Goal: Task Accomplishment & Management: Use online tool/utility

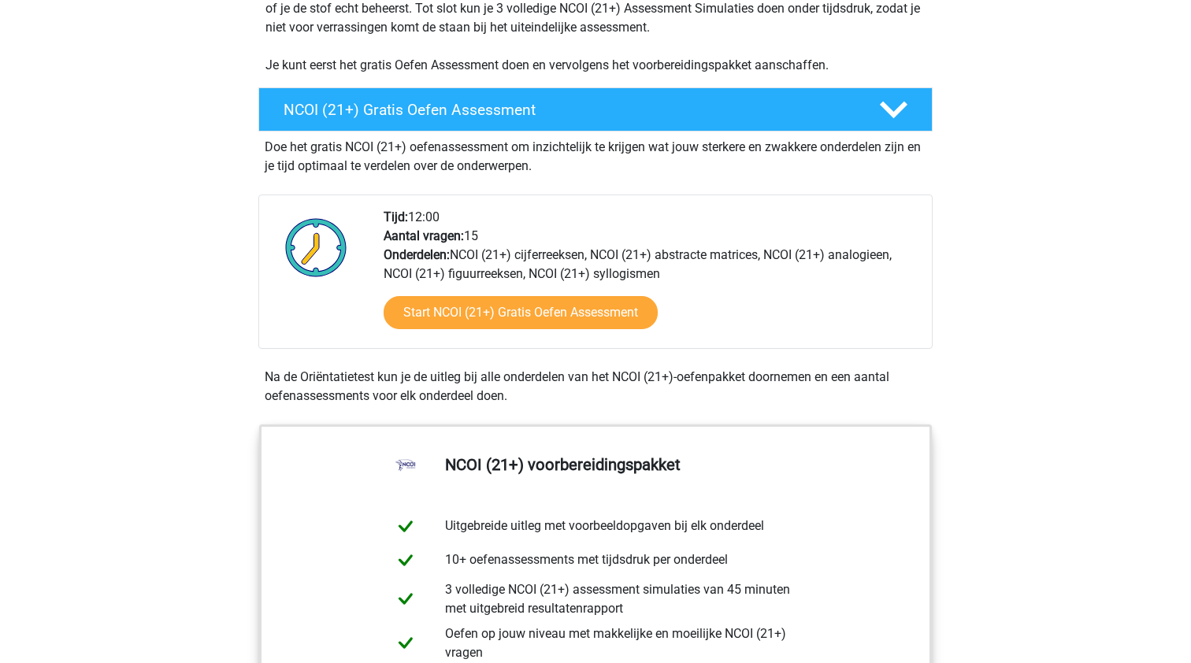
scroll to position [436, 0]
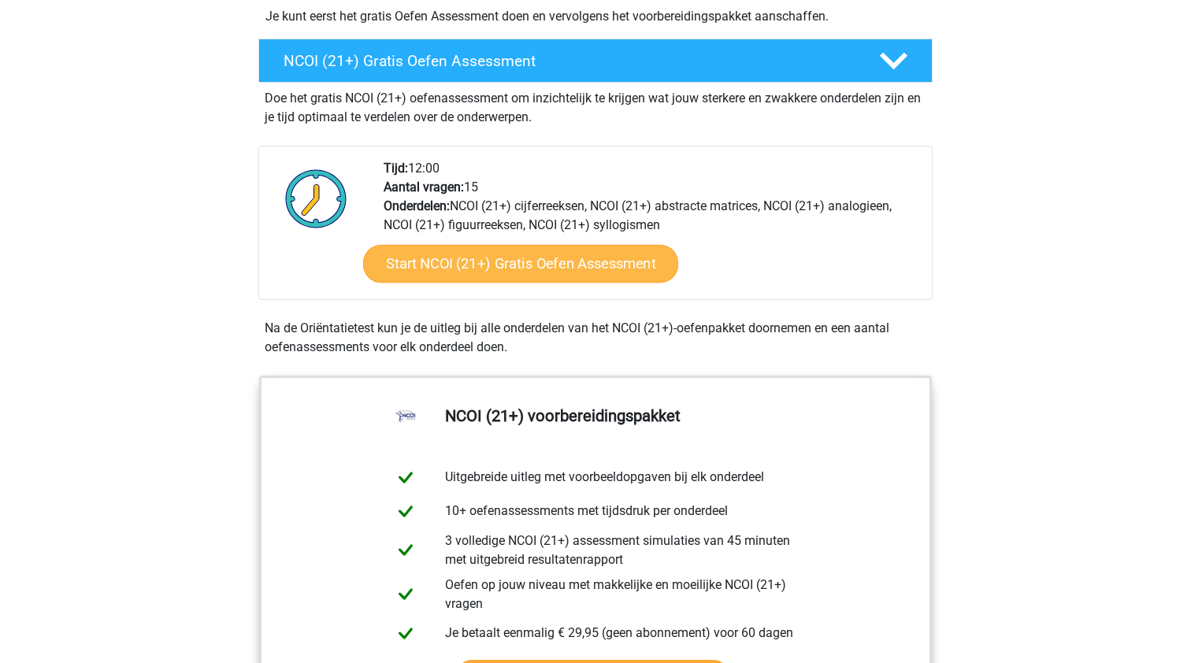
click at [454, 253] on link "Start NCOI (21+) Gratis Oefen Assessment" at bounding box center [520, 264] width 315 height 38
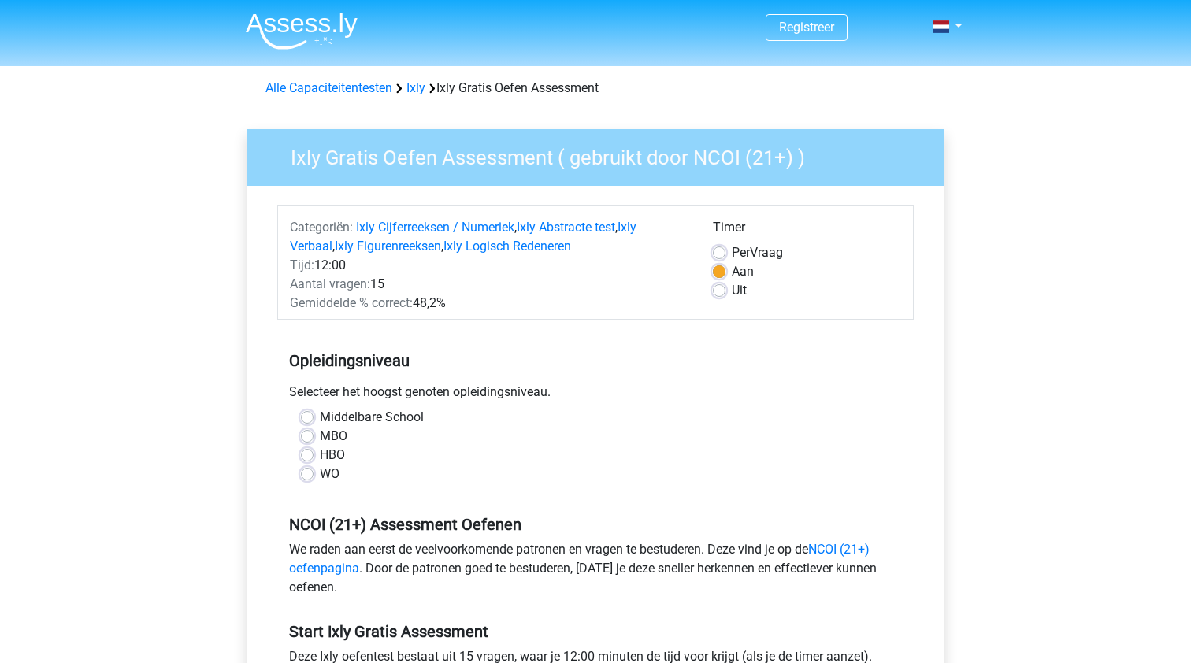
click at [329, 432] on label "MBO" at bounding box center [334, 436] width 28 height 19
click at [313, 432] on input "MBO" at bounding box center [307, 435] width 13 height 16
radio input "true"
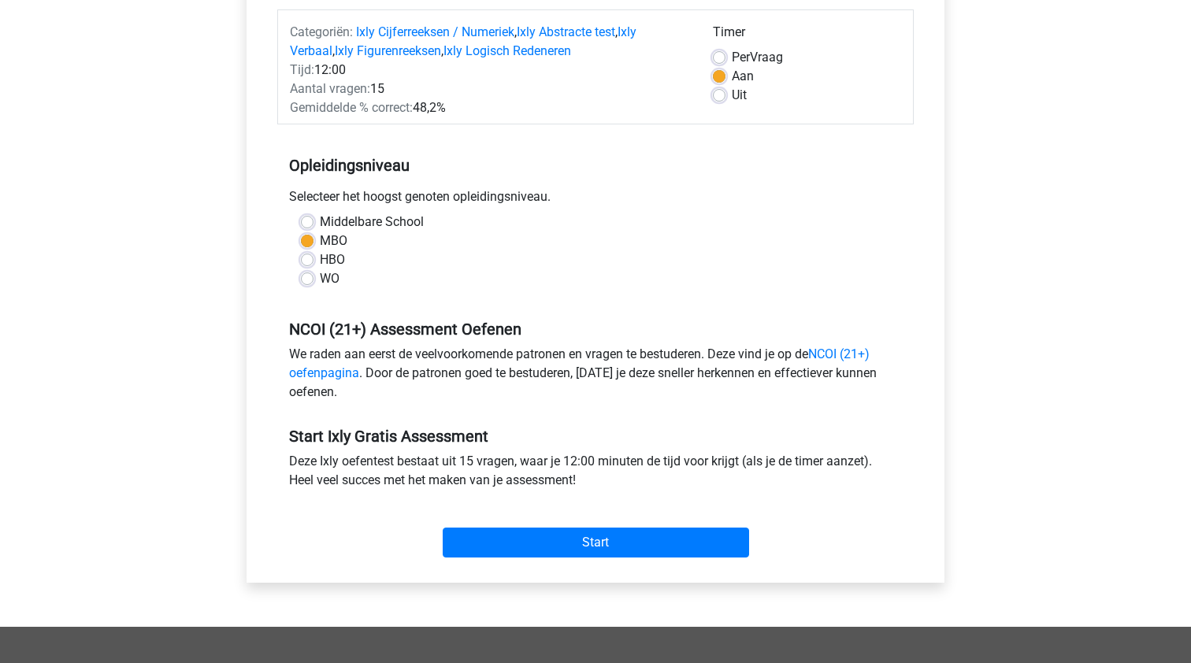
scroll to position [203, 0]
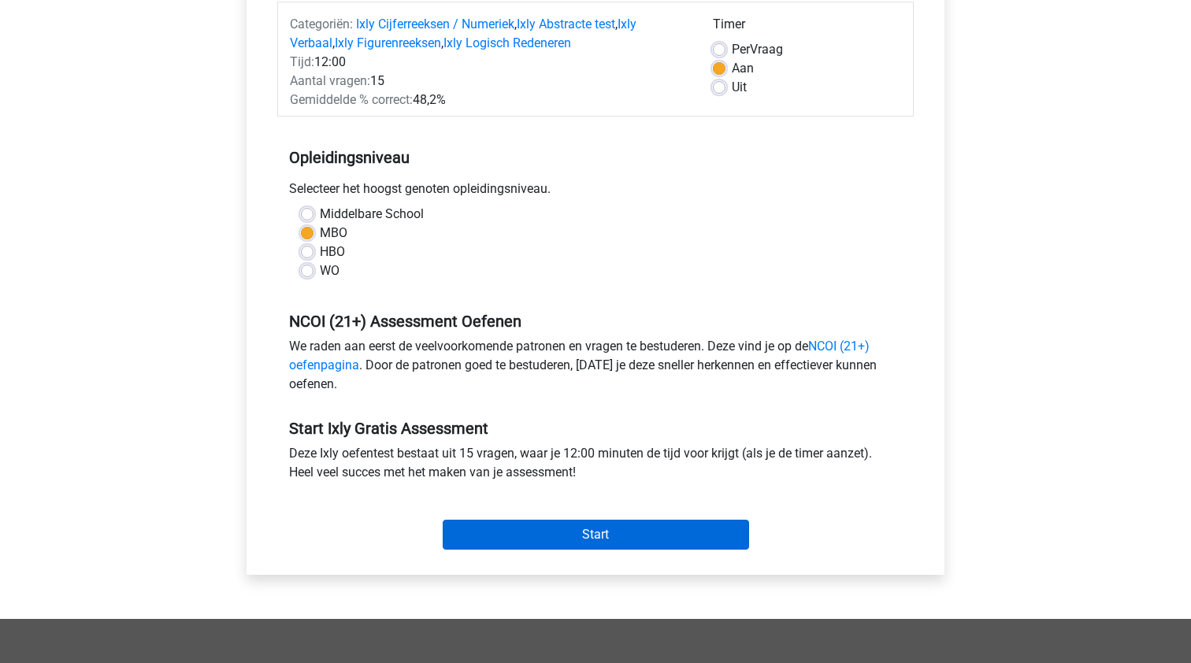
click at [518, 544] on input "Start" at bounding box center [596, 535] width 306 height 30
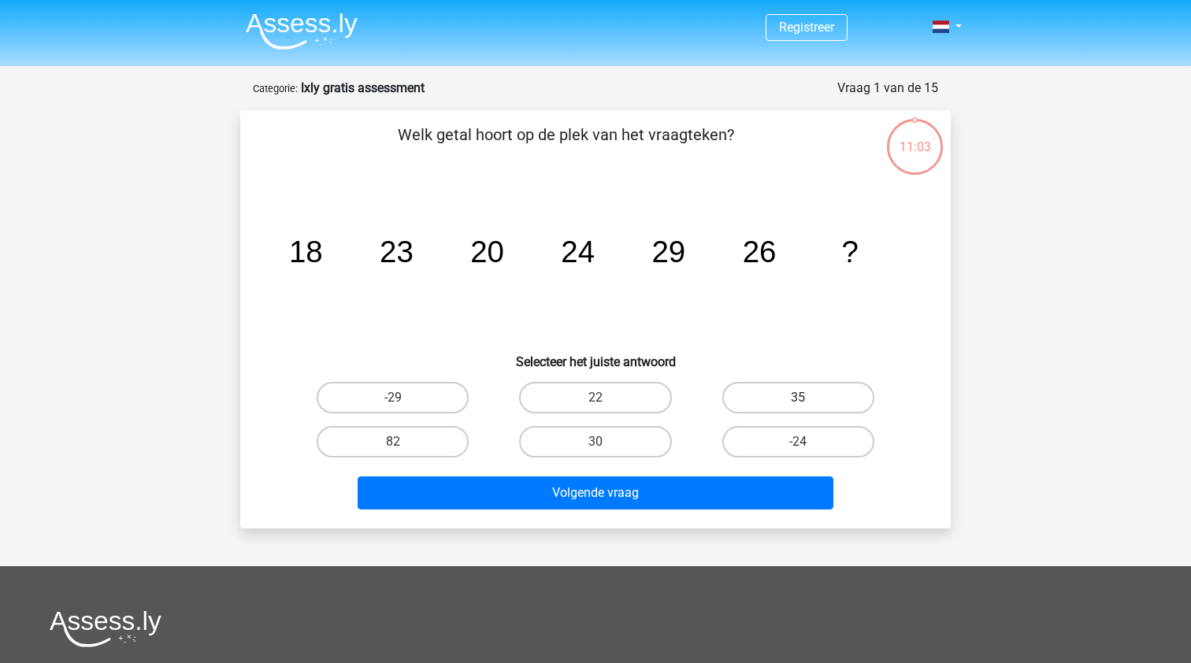
click at [795, 393] on label "35" at bounding box center [798, 397] width 152 height 31
click at [798, 398] on input "35" at bounding box center [803, 403] width 10 height 10
radio input "true"
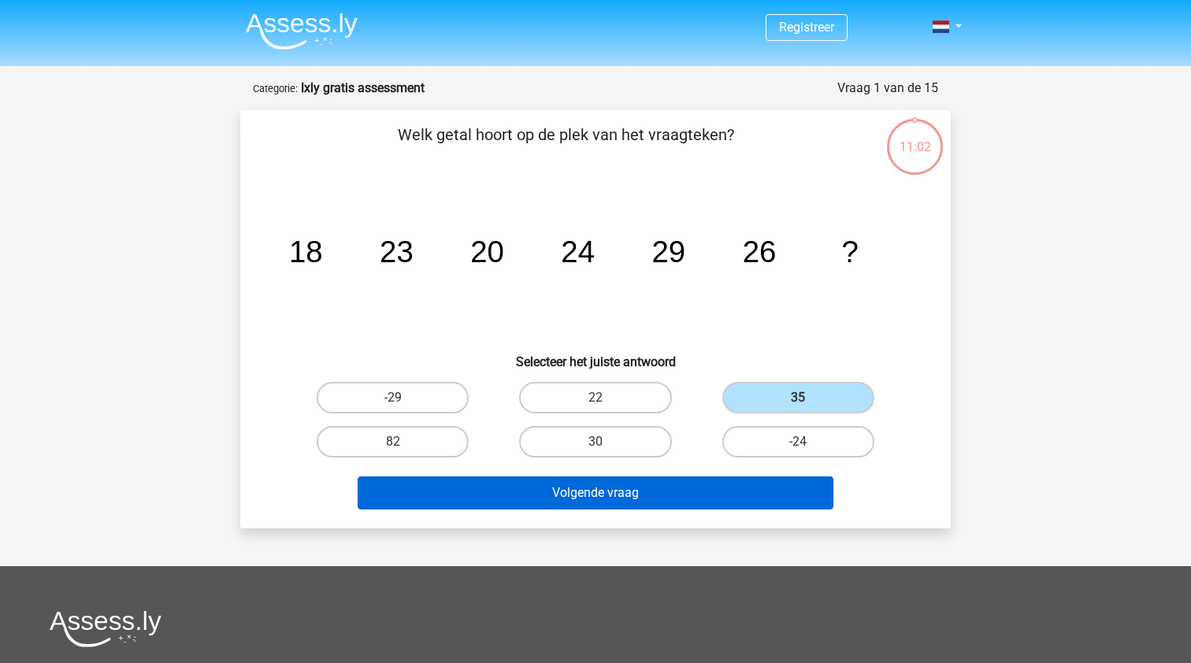
click at [644, 494] on button "Volgende vraag" at bounding box center [596, 492] width 476 height 33
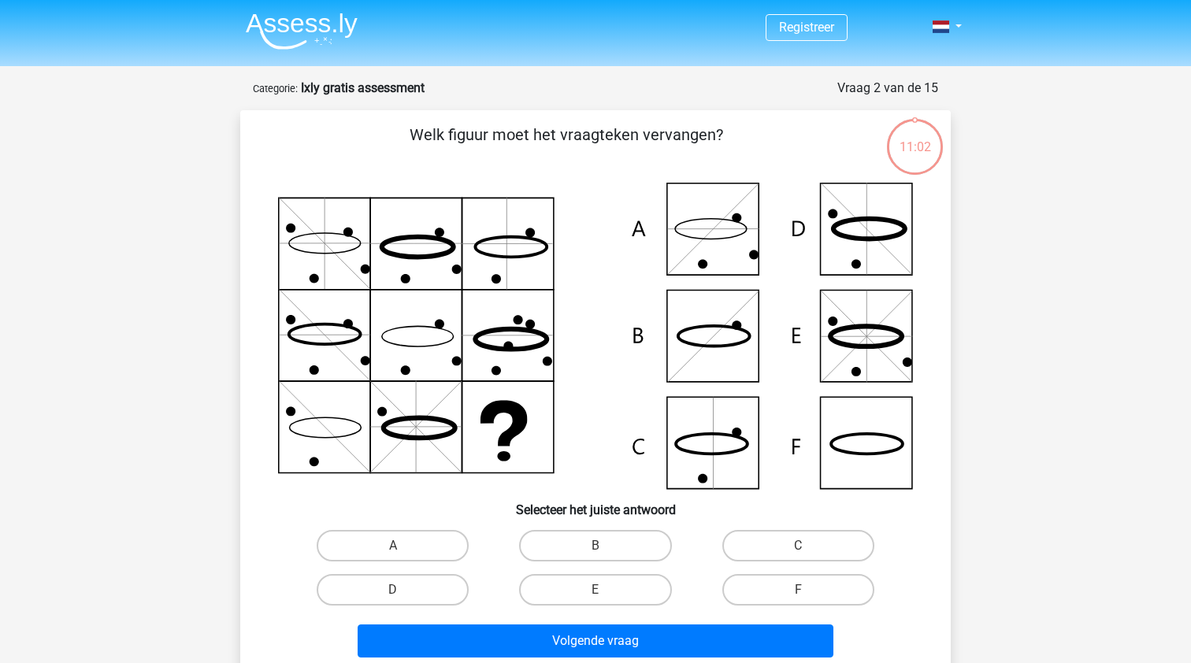
scroll to position [79, 0]
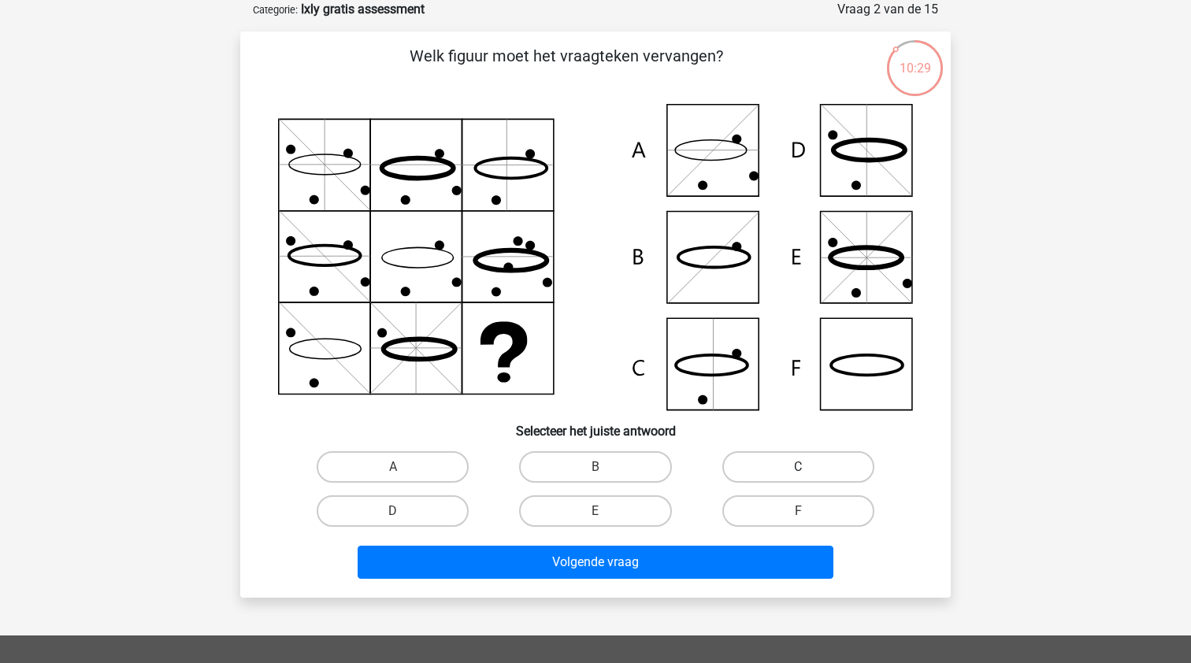
click at [762, 466] on label "C" at bounding box center [798, 466] width 152 height 31
click at [798, 467] on input "C" at bounding box center [803, 472] width 10 height 10
radio input "true"
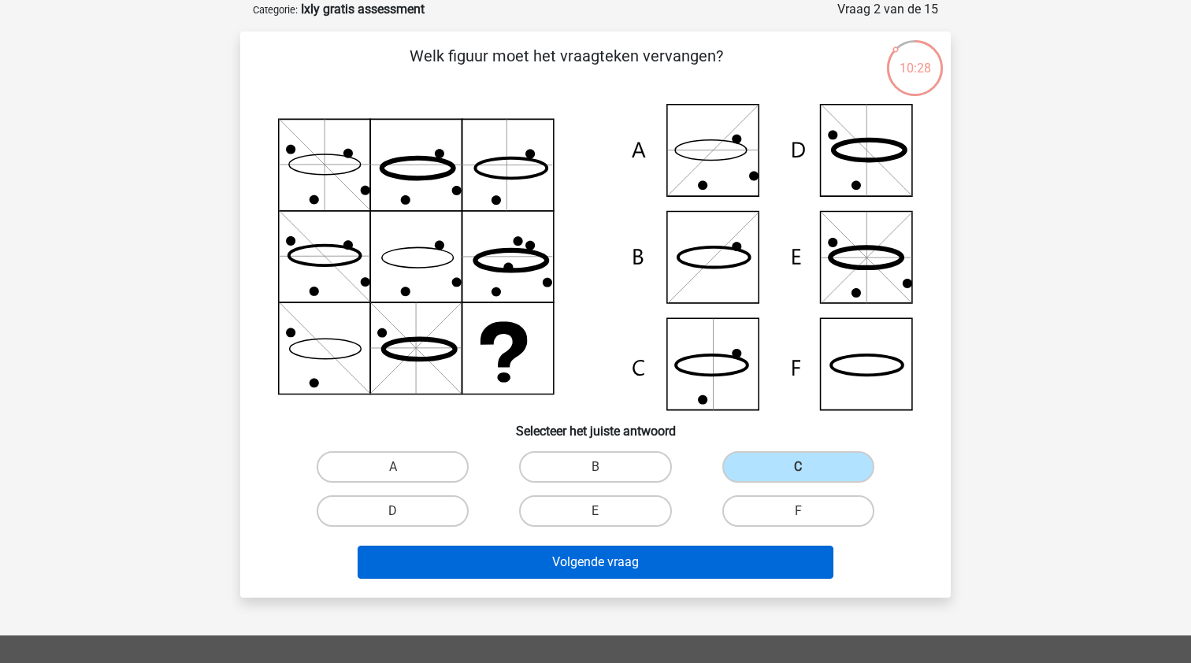
click at [650, 558] on button "Volgende vraag" at bounding box center [596, 562] width 476 height 33
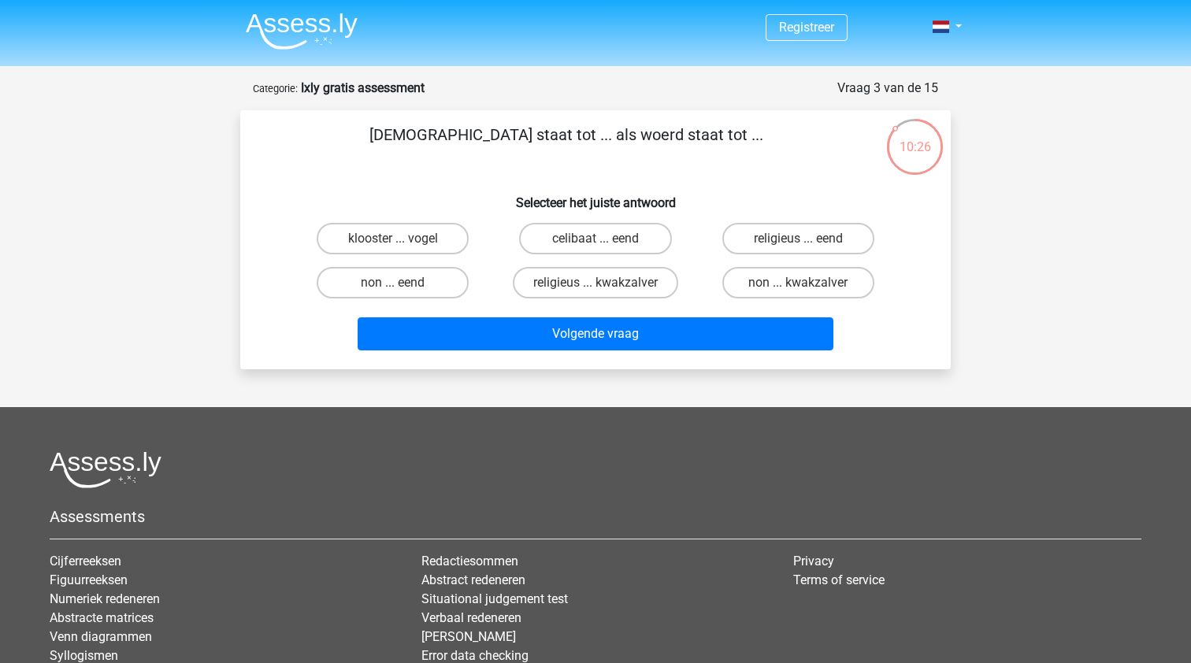
scroll to position [0, 0]
click at [750, 239] on label "religieus ... eend" at bounding box center [798, 238] width 152 height 31
click at [798, 239] on input "religieus ... eend" at bounding box center [803, 244] width 10 height 10
radio input "true"
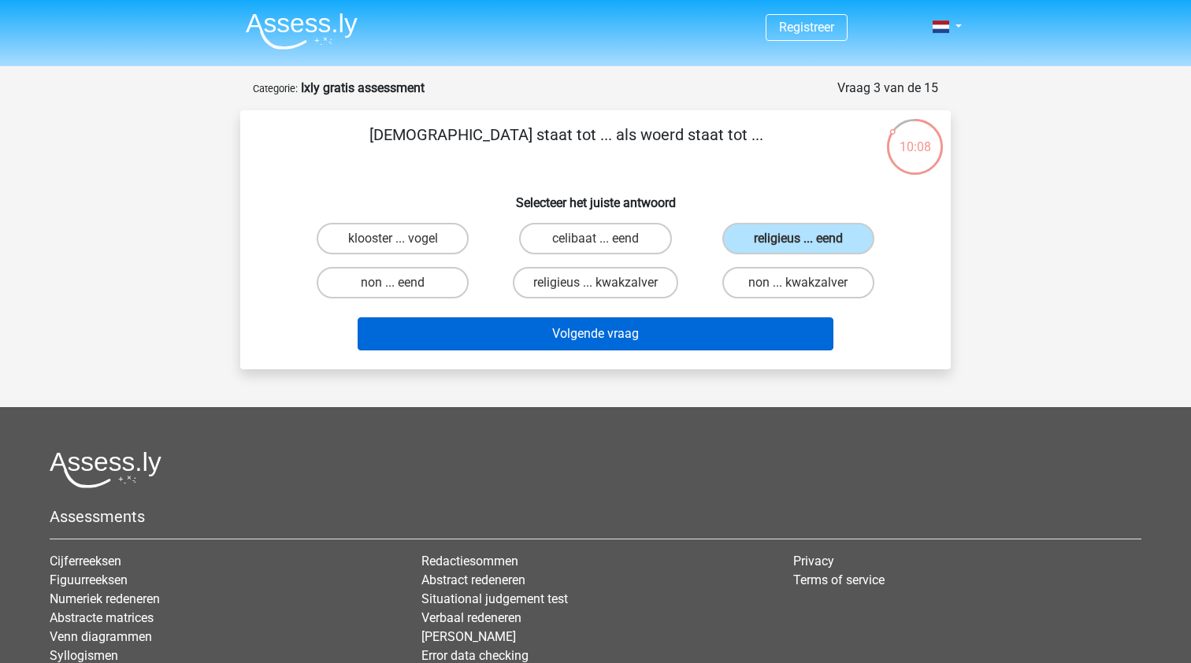
click at [655, 338] on button "Volgende vraag" at bounding box center [596, 333] width 476 height 33
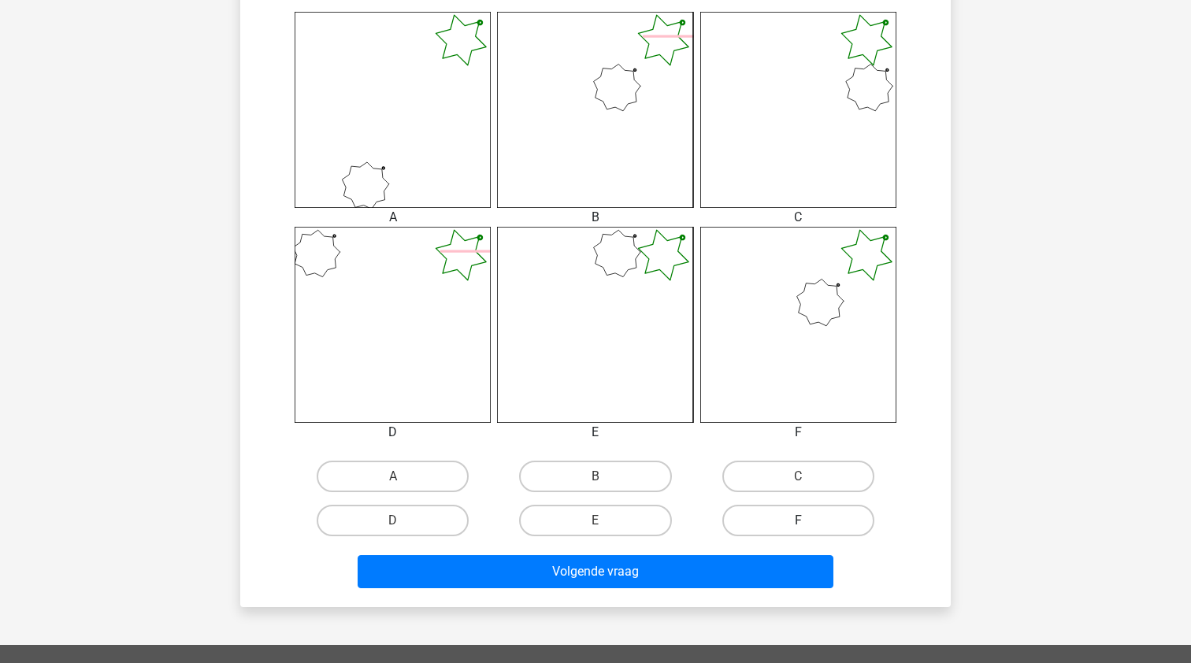
scroll to position [636, 0]
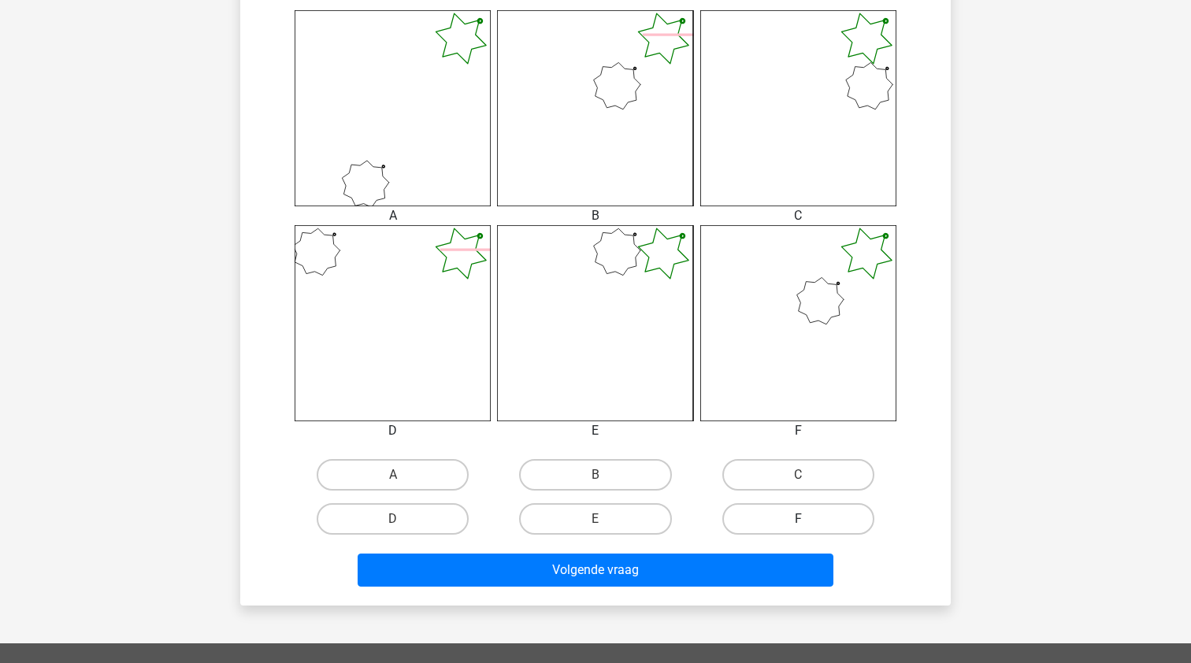
click at [761, 532] on label "F" at bounding box center [798, 518] width 152 height 31
click at [798, 529] on input "F" at bounding box center [803, 524] width 10 height 10
radio input "true"
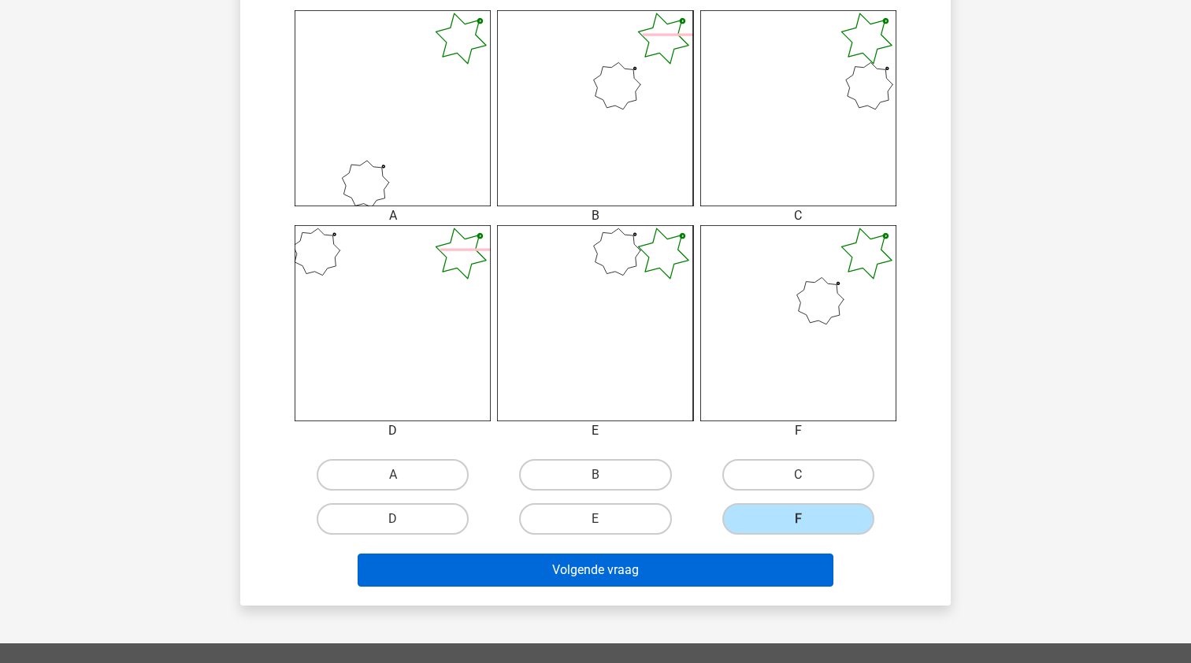
click at [707, 556] on button "Volgende vraag" at bounding box center [596, 570] width 476 height 33
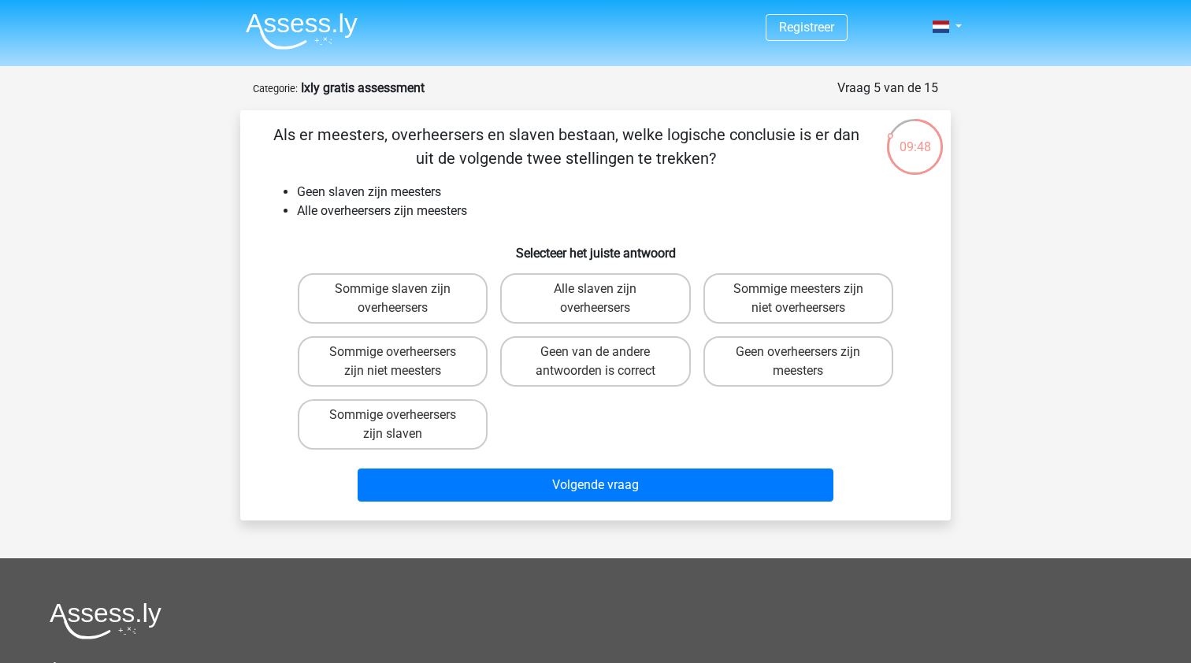
scroll to position [0, 0]
click at [657, 308] on label "Alle slaven zijn overheersers" at bounding box center [595, 298] width 190 height 50
click at [606, 299] on input "Alle slaven zijn overheersers" at bounding box center [600, 294] width 10 height 10
radio input "true"
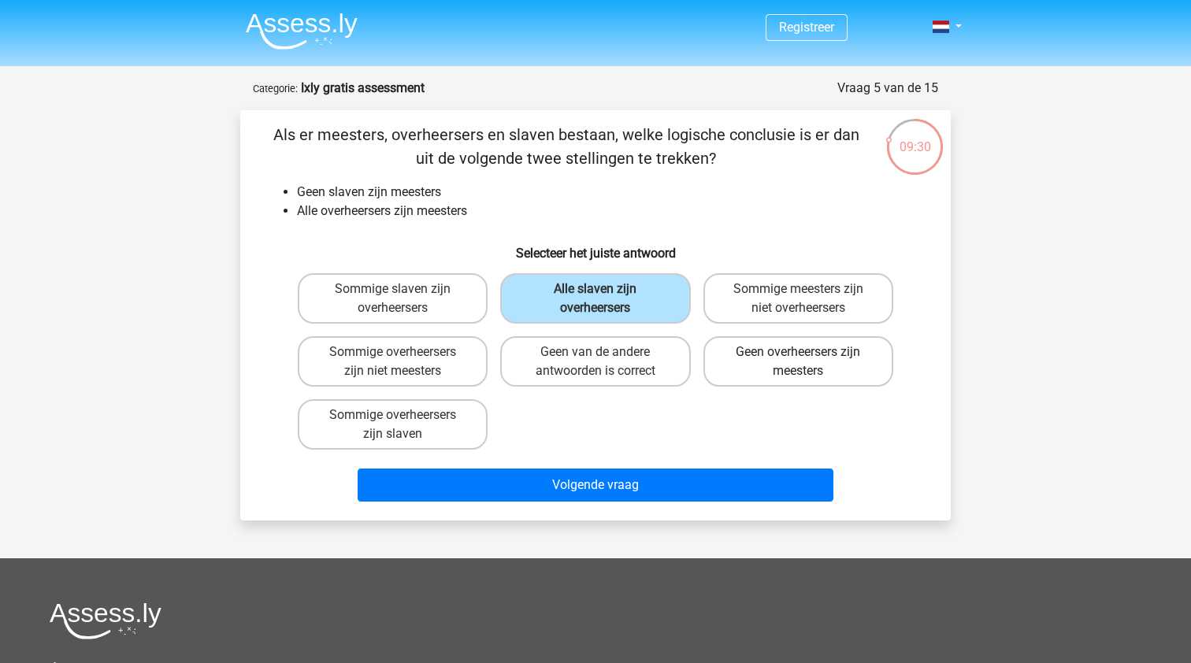
click at [775, 349] on label "Geen overheersers zijn meesters" at bounding box center [798, 361] width 190 height 50
click at [798, 352] on input "Geen overheersers zijn meesters" at bounding box center [803, 357] width 10 height 10
radio input "true"
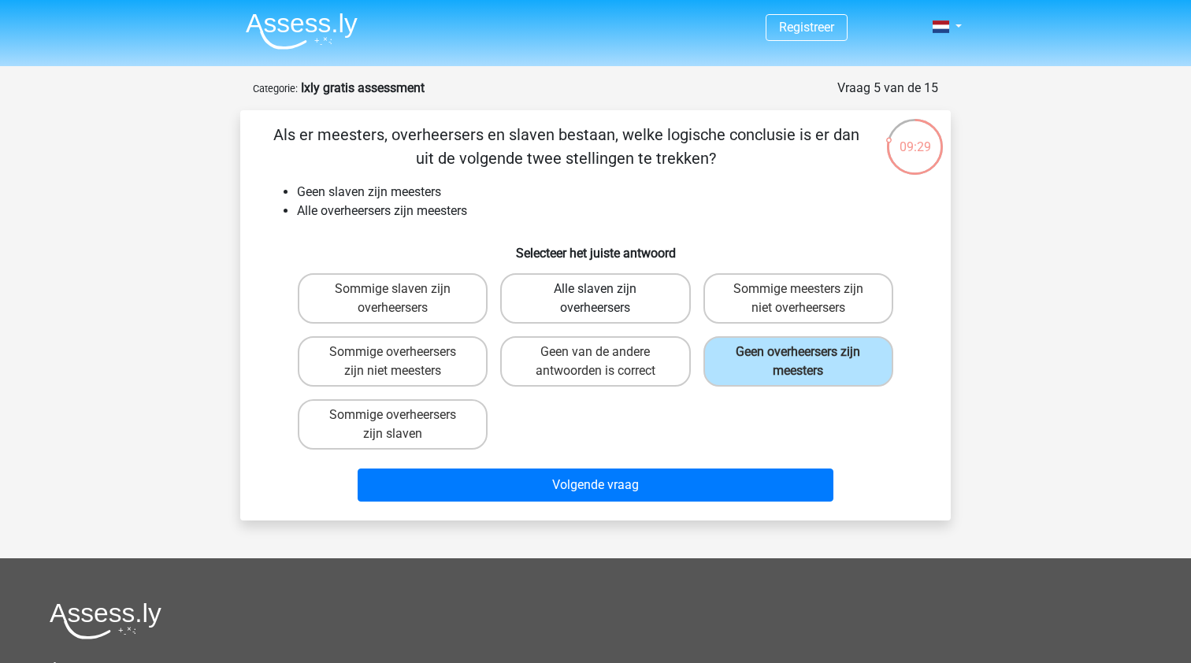
click at [609, 286] on label "Alle slaven zijn overheersers" at bounding box center [595, 298] width 190 height 50
click at [606, 289] on input "Alle slaven zijn overheersers" at bounding box center [600, 294] width 10 height 10
radio input "true"
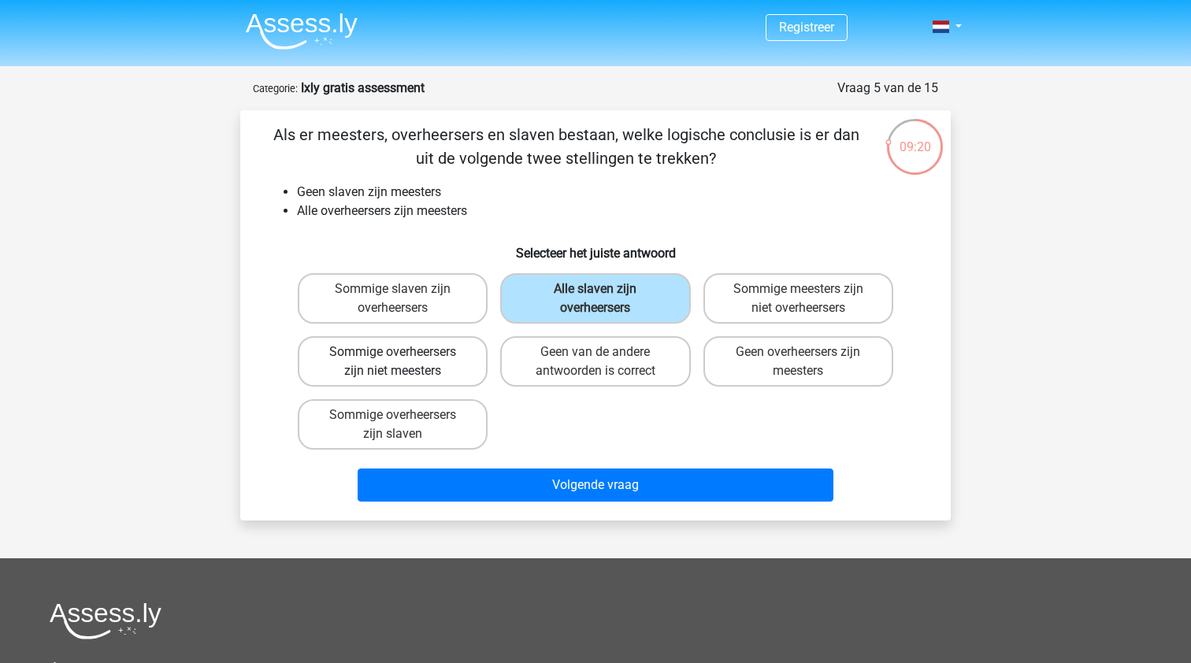
click at [438, 368] on label "Sommige overheersers zijn niet meesters" at bounding box center [393, 361] width 190 height 50
click at [403, 362] on input "Sommige overheersers zijn niet meesters" at bounding box center [398, 357] width 10 height 10
radio input "true"
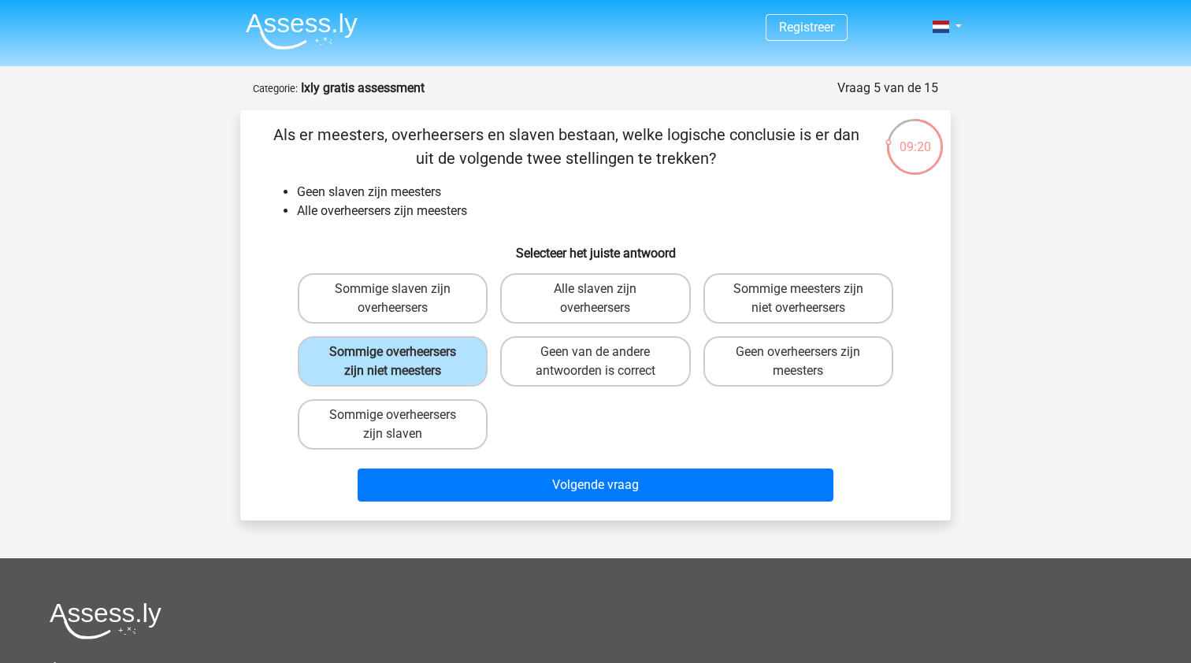
click at [462, 461] on div "Volgende vraag" at bounding box center [595, 482] width 660 height 52
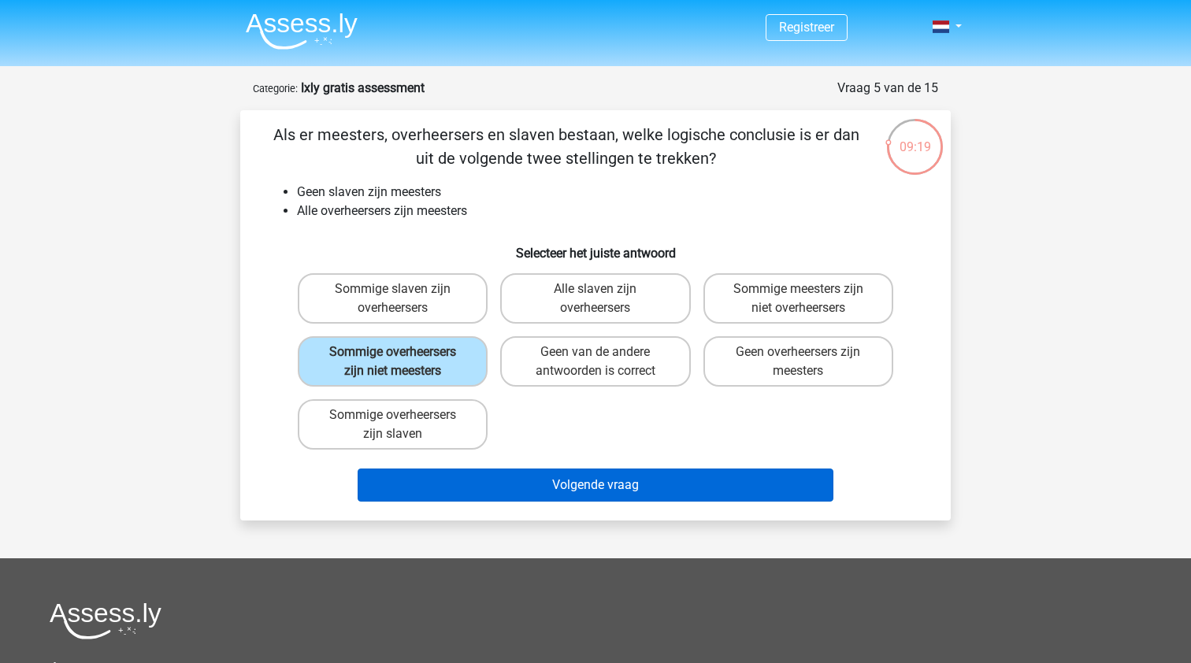
click at [477, 477] on button "Volgende vraag" at bounding box center [596, 485] width 476 height 33
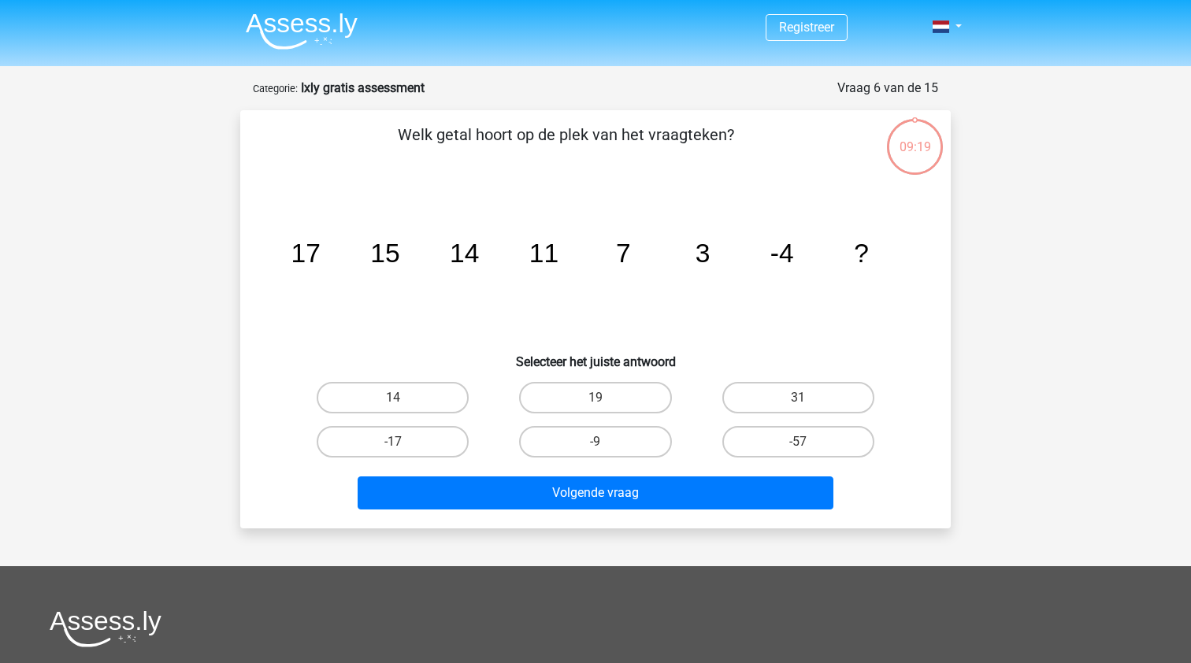
scroll to position [79, 0]
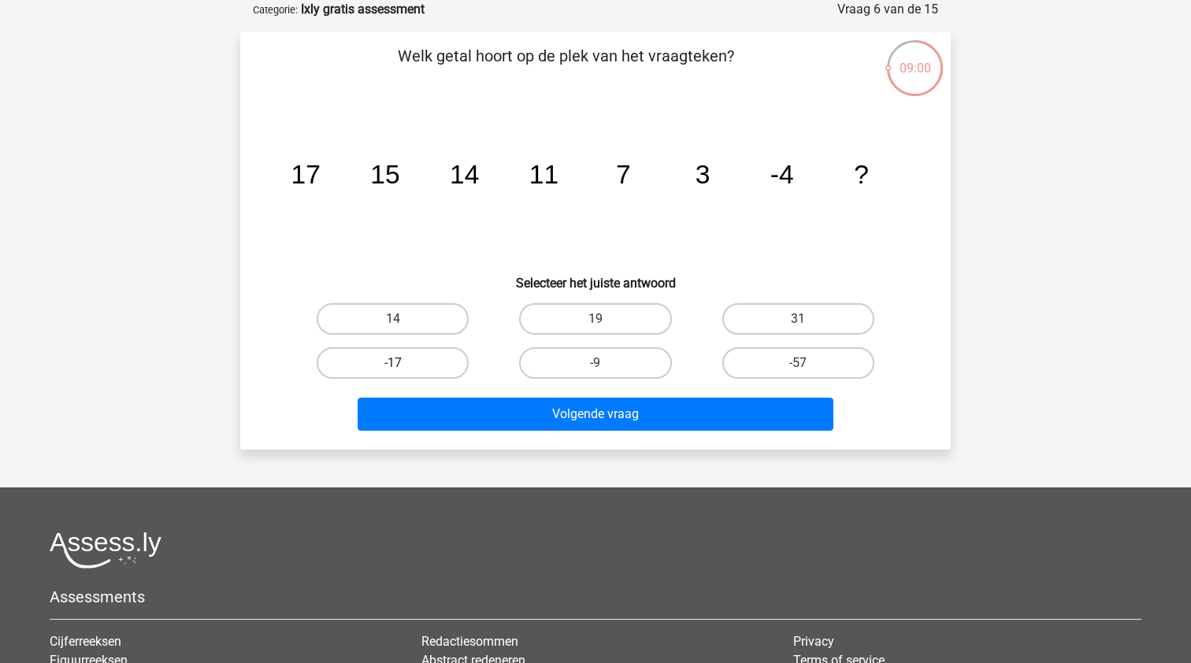
click at [416, 369] on label "-17" at bounding box center [393, 362] width 152 height 31
click at [403, 369] on input "-17" at bounding box center [398, 368] width 10 height 10
radio input "true"
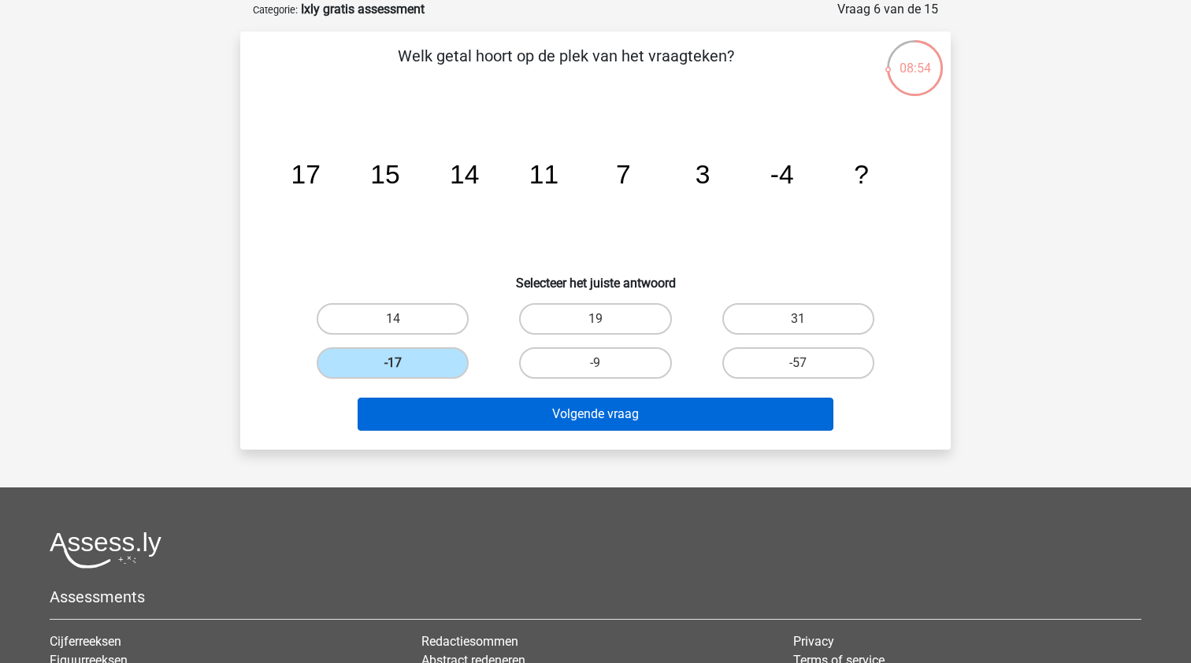
click at [509, 418] on button "Volgende vraag" at bounding box center [596, 414] width 476 height 33
